Goal: Find specific page/section: Find specific page/section

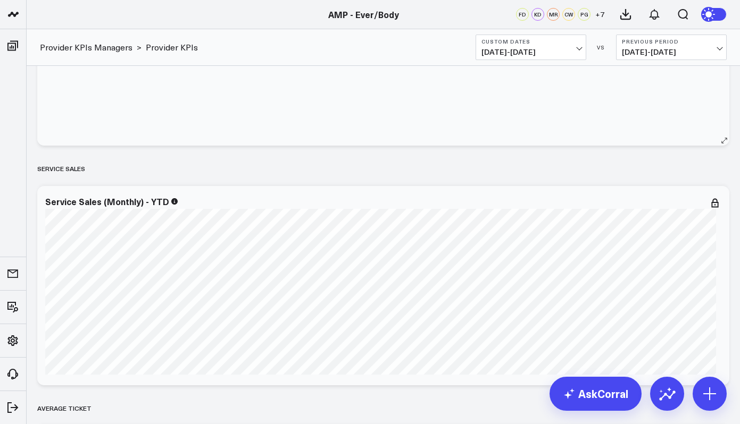
scroll to position [174, 0]
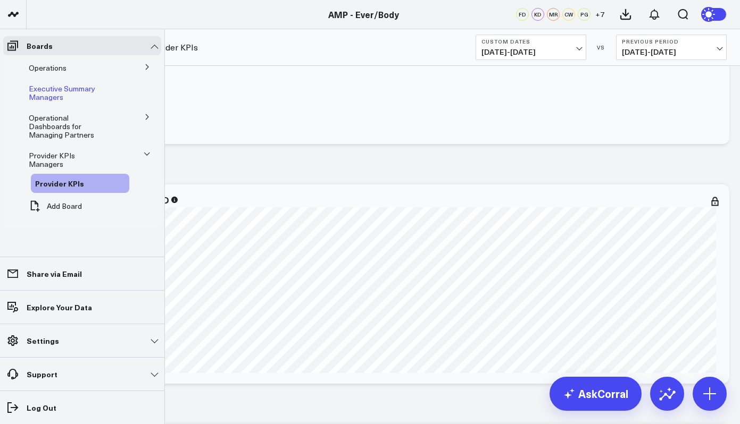
click at [79, 91] on span "Executive Summary Managers" at bounding box center [62, 92] width 66 height 19
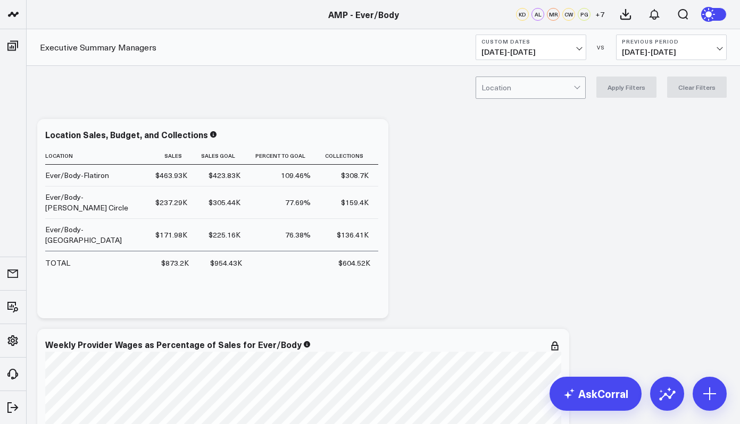
click at [578, 48] on span "[DATE] - [DATE]" at bounding box center [530, 52] width 99 height 9
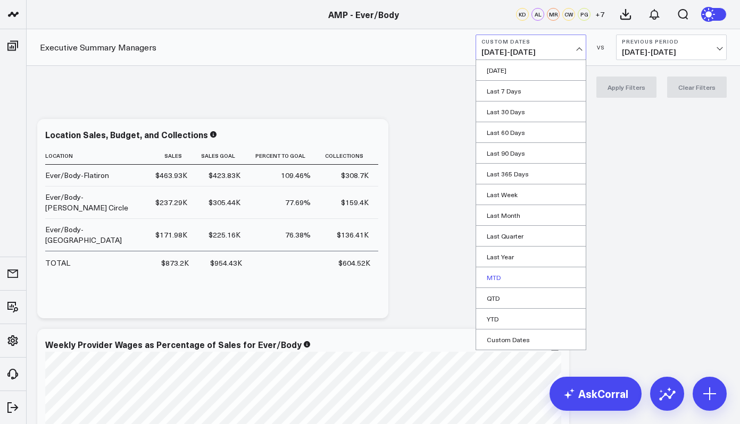
click at [505, 279] on link "MTD" at bounding box center [531, 277] width 110 height 20
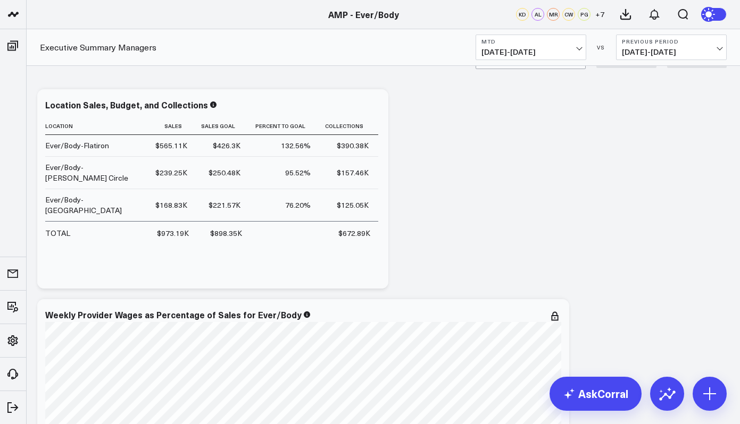
scroll to position [27, 0]
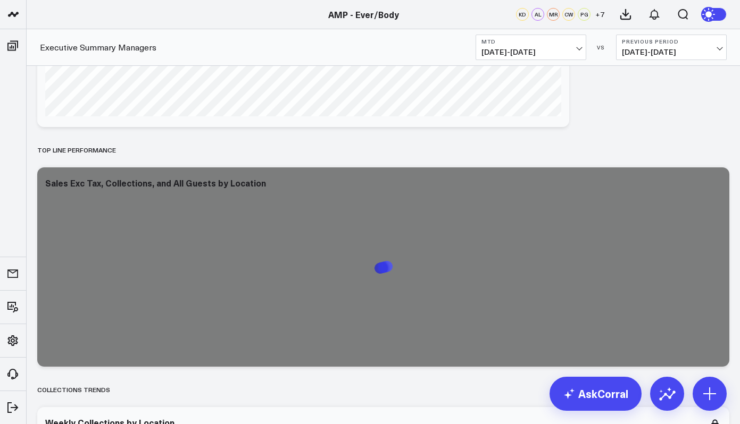
scroll to position [403, 0]
